Goal: Task Accomplishment & Management: Use online tool/utility

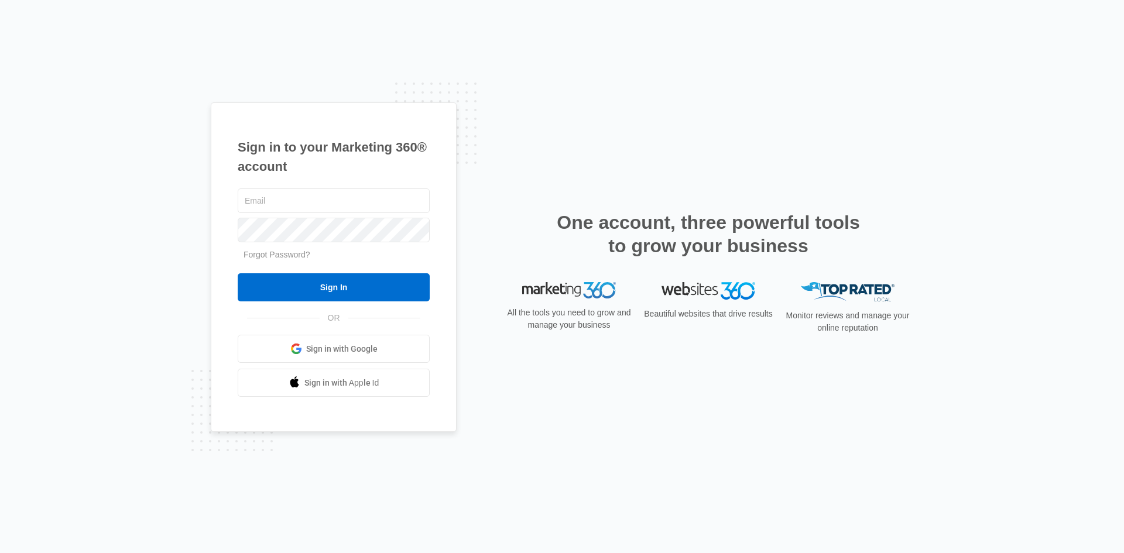
type input "[EMAIL_ADDRESS][DOMAIN_NAME]"
click at [272, 269] on form "slayedra@saniflowcorp.com Forgot Password? Sign In" at bounding box center [334, 244] width 192 height 116
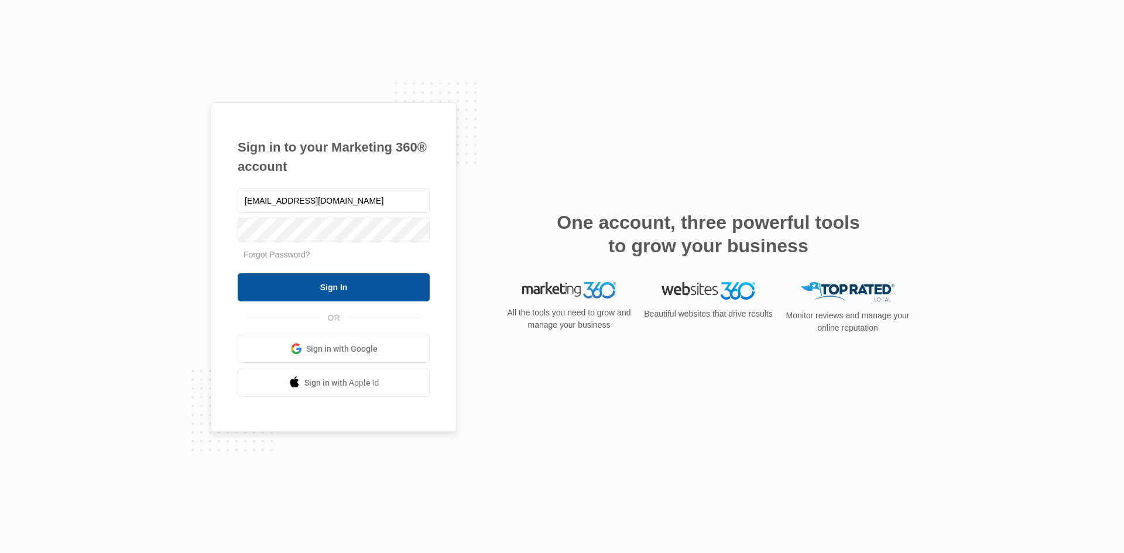
click at [310, 296] on input "Sign In" at bounding box center [334, 287] width 192 height 28
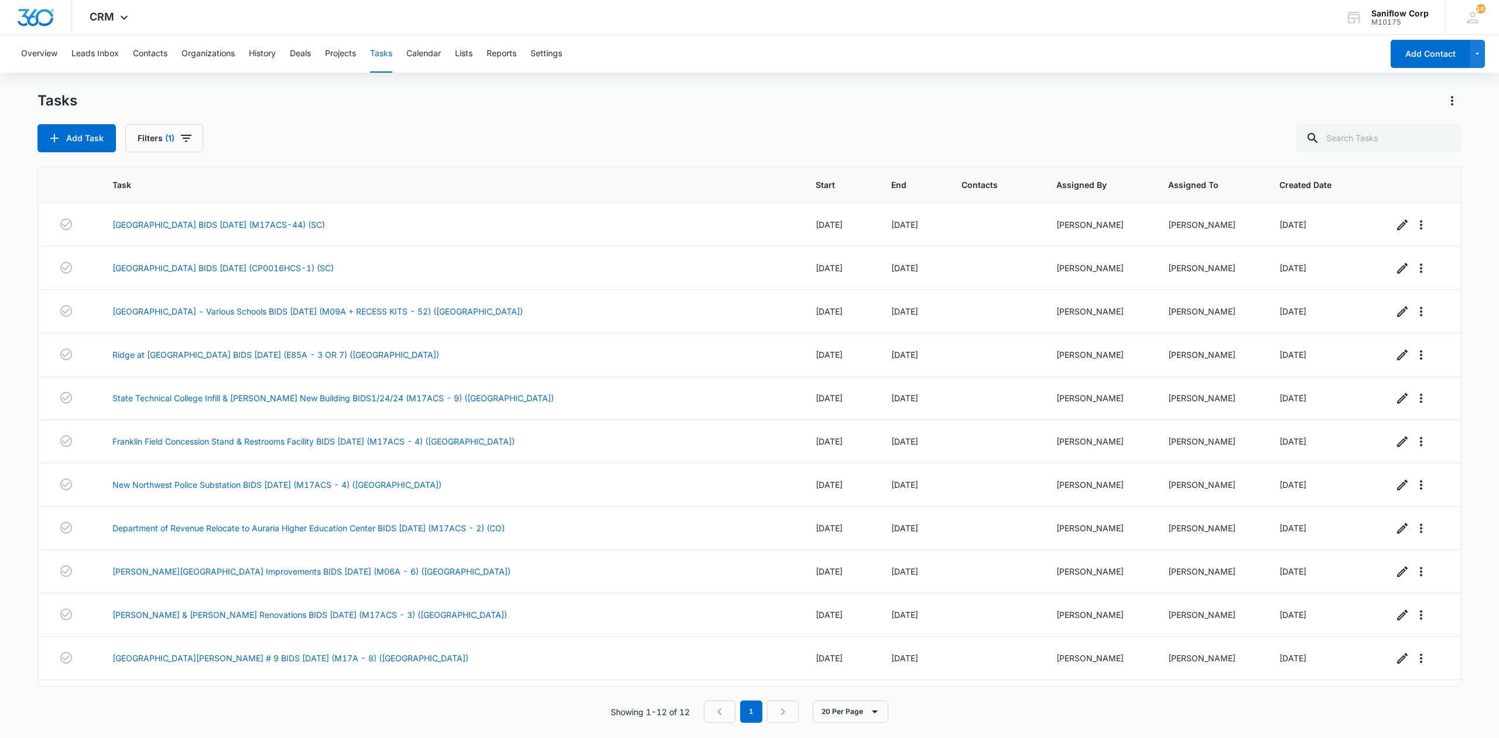
click at [377, 125] on div "Add Task Filters (1)" at bounding box center [749, 138] width 1424 height 28
